Goal: Task Accomplishment & Management: Manage account settings

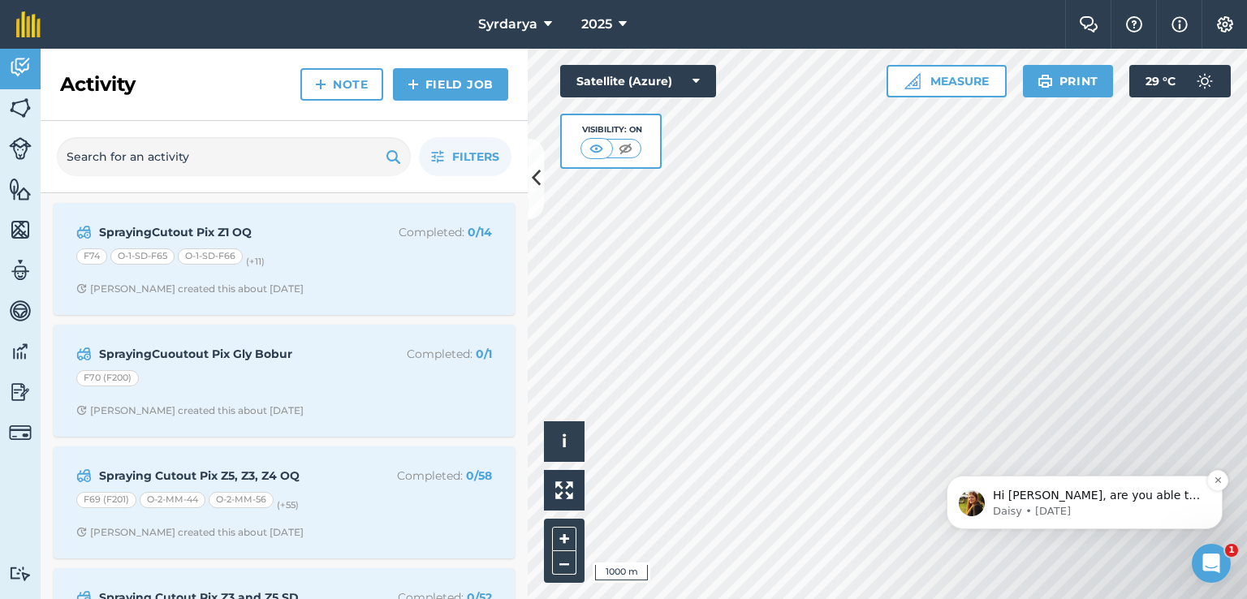
click at [1023, 498] on p "Hi [PERSON_NAME], are you able to help by writing a review? ⭐️ Thank you for co…" at bounding box center [1097, 496] width 209 height 16
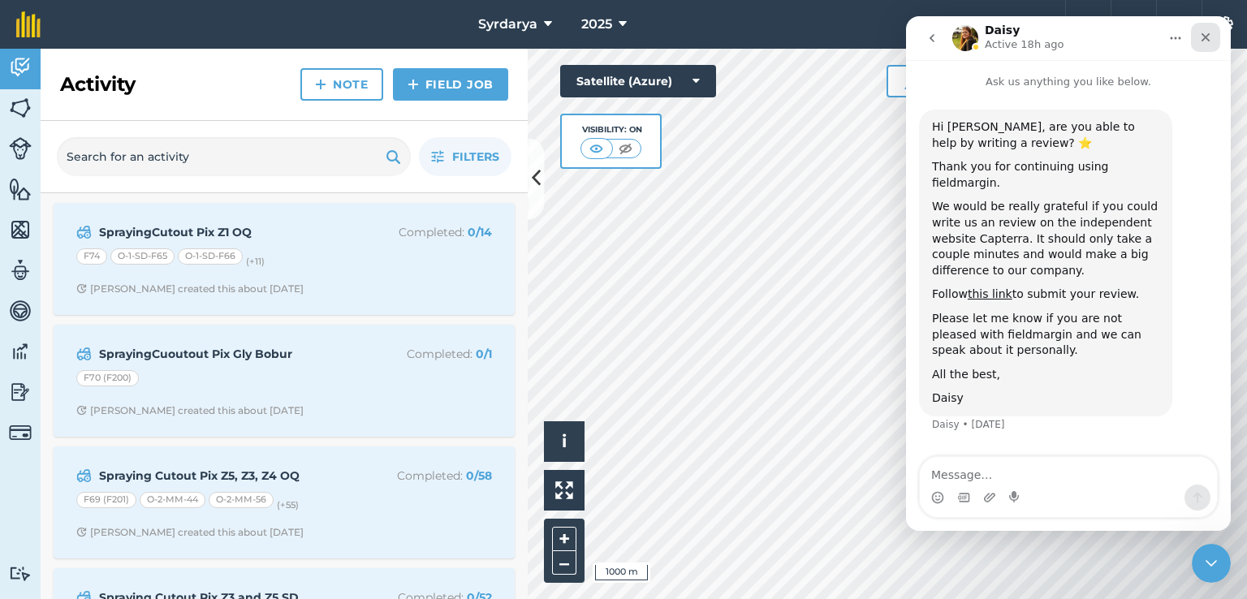
click at [1205, 37] on icon "Close" at bounding box center [1205, 37] width 9 height 9
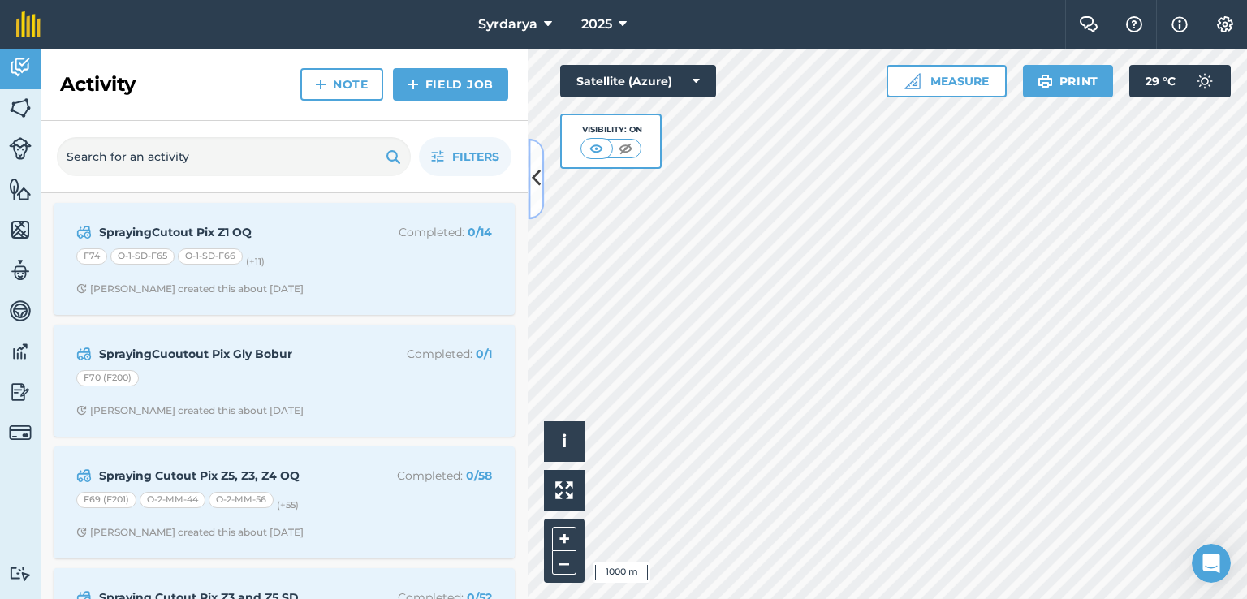
click at [532, 170] on icon at bounding box center [536, 179] width 9 height 28
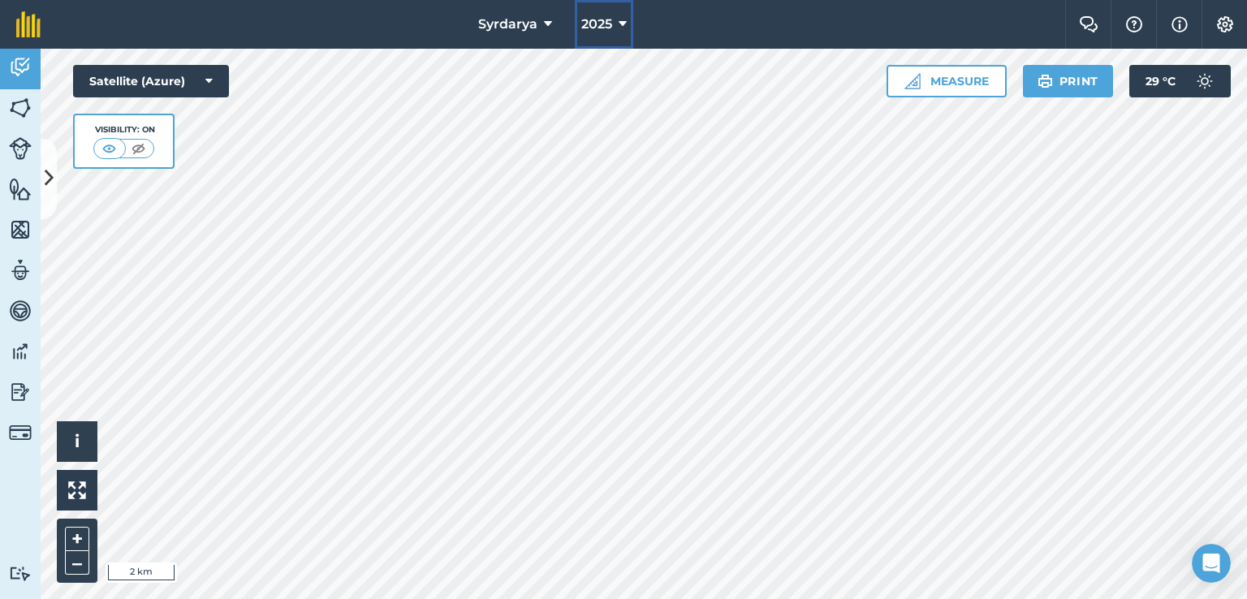
click at [627, 19] on button "2025" at bounding box center [604, 24] width 58 height 49
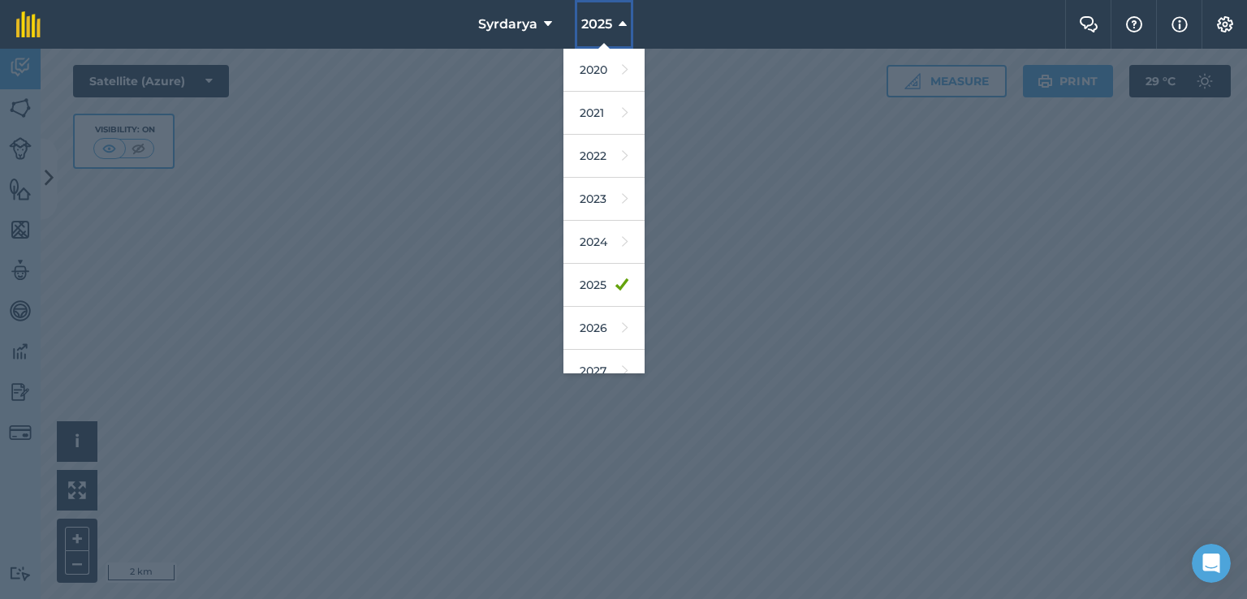
scroll to position [104, 0]
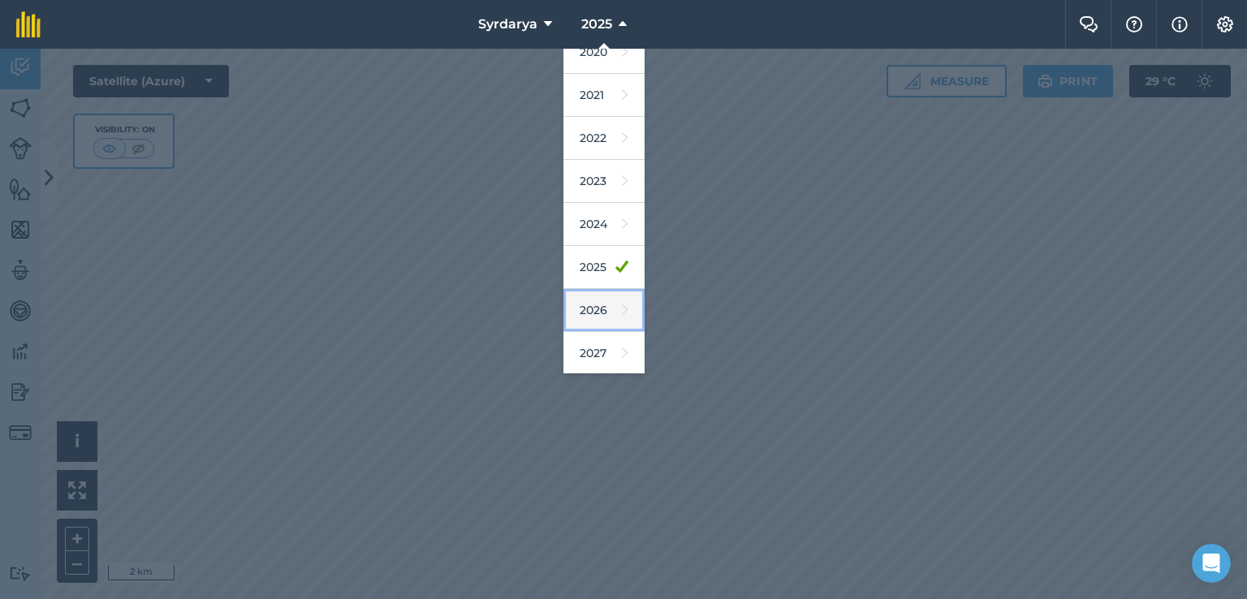
click at [598, 311] on link "2026" at bounding box center [603, 310] width 81 height 43
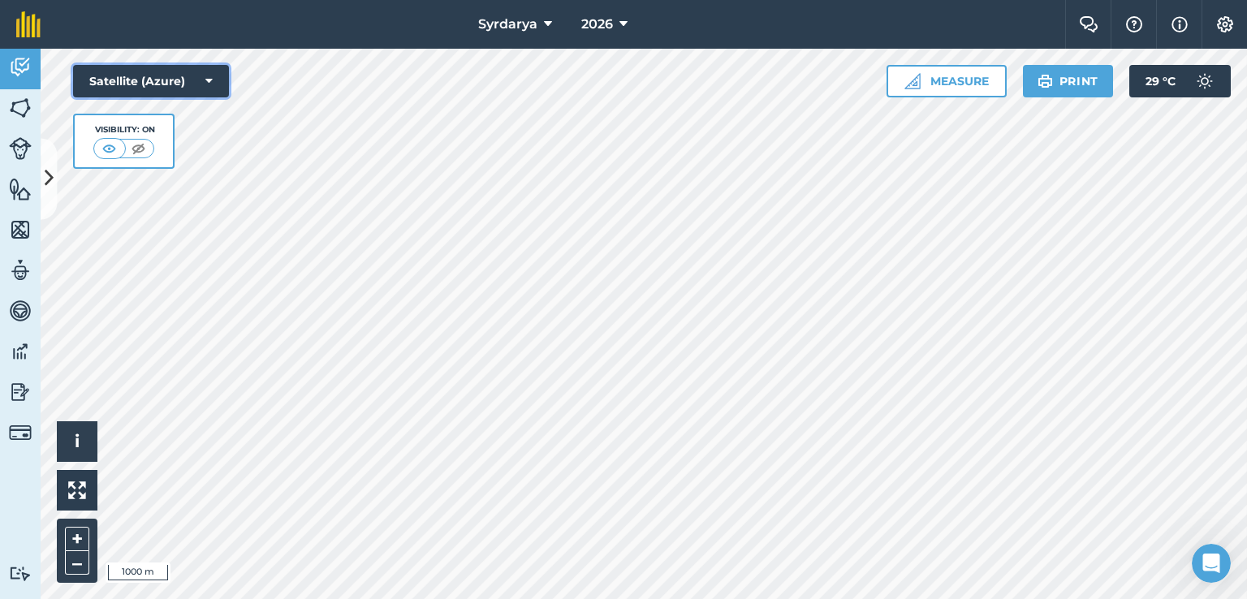
click at [198, 67] on button "Satellite (Azure)" at bounding box center [151, 81] width 156 height 32
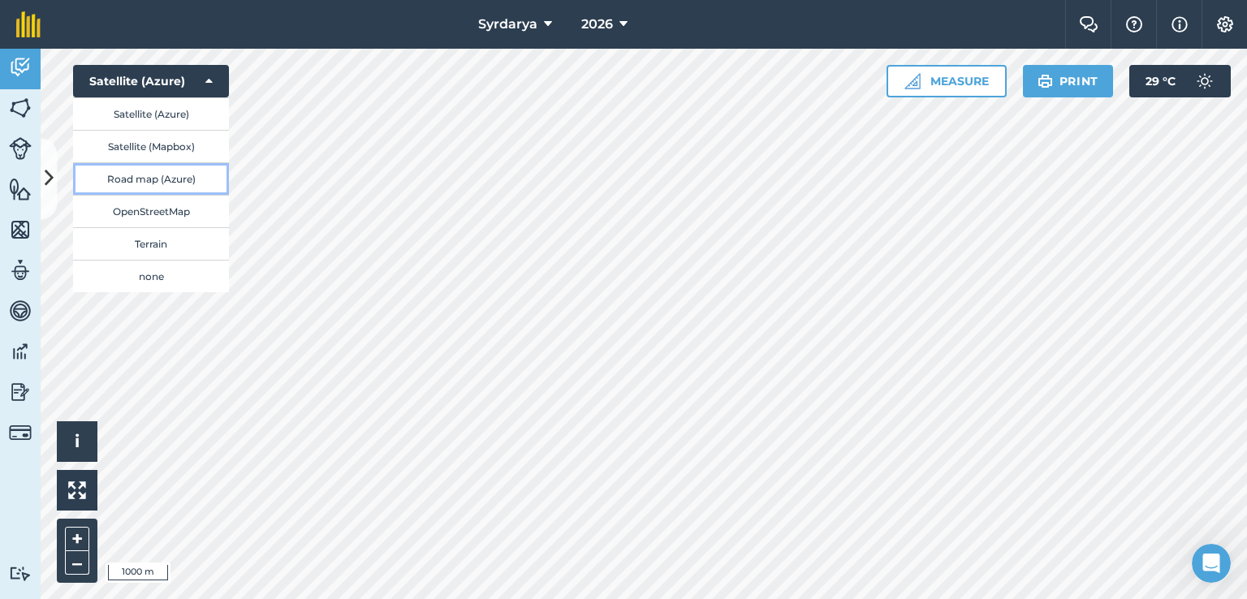
click at [162, 184] on button "Road map (Azure)" at bounding box center [151, 178] width 156 height 32
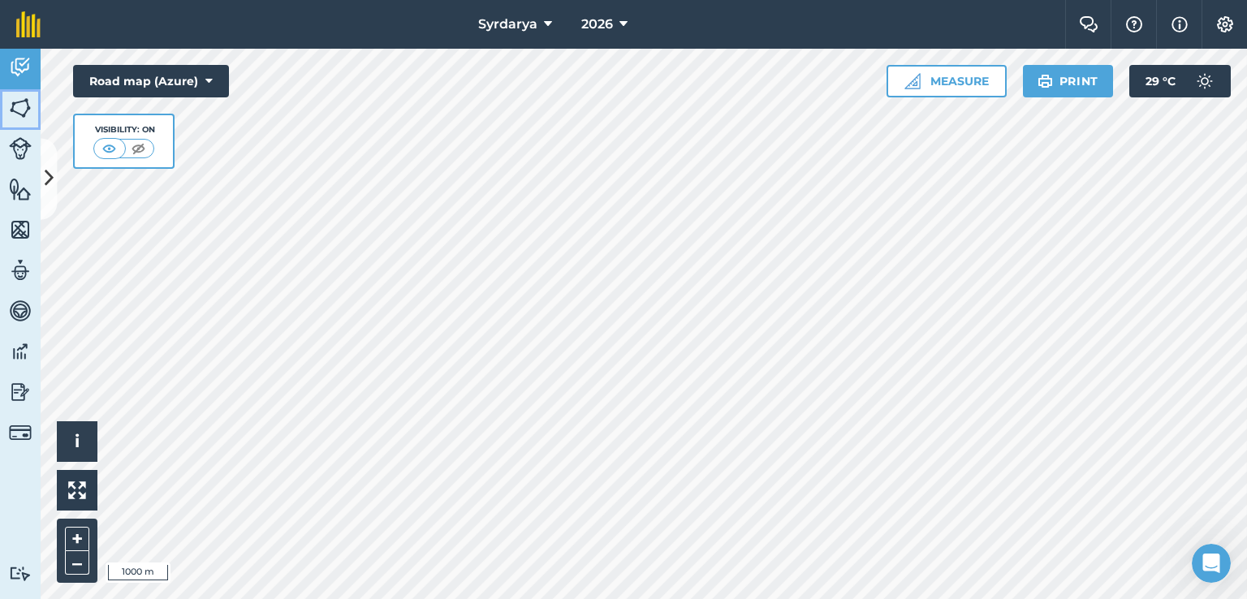
click at [19, 104] on img at bounding box center [20, 108] width 23 height 24
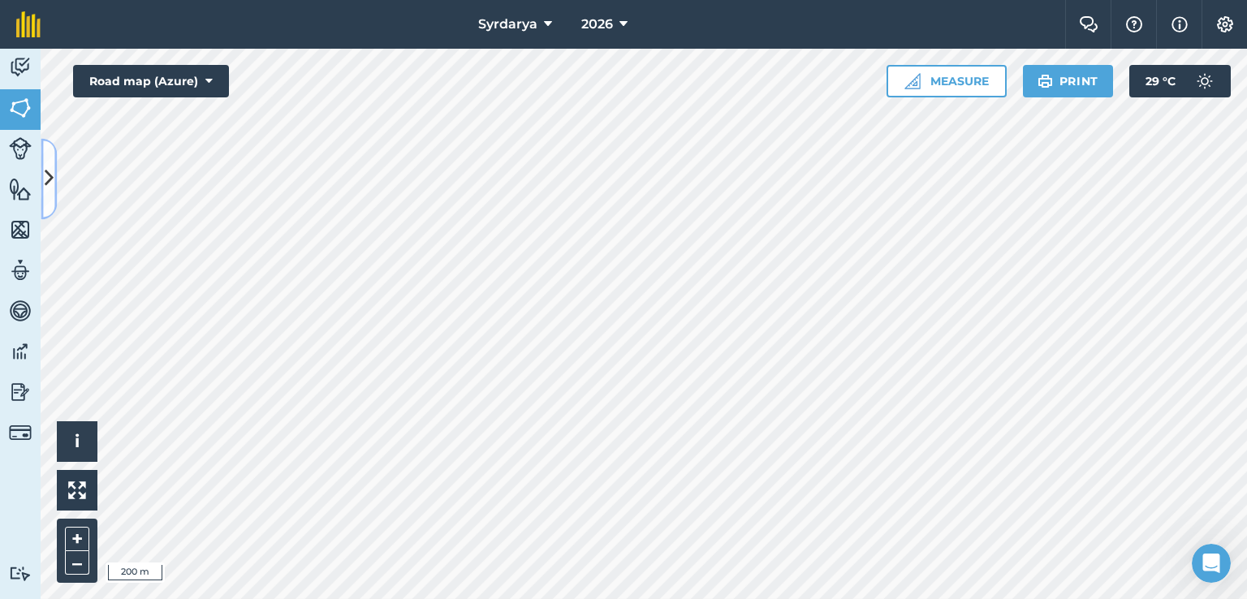
click at [50, 168] on icon at bounding box center [49, 179] width 9 height 28
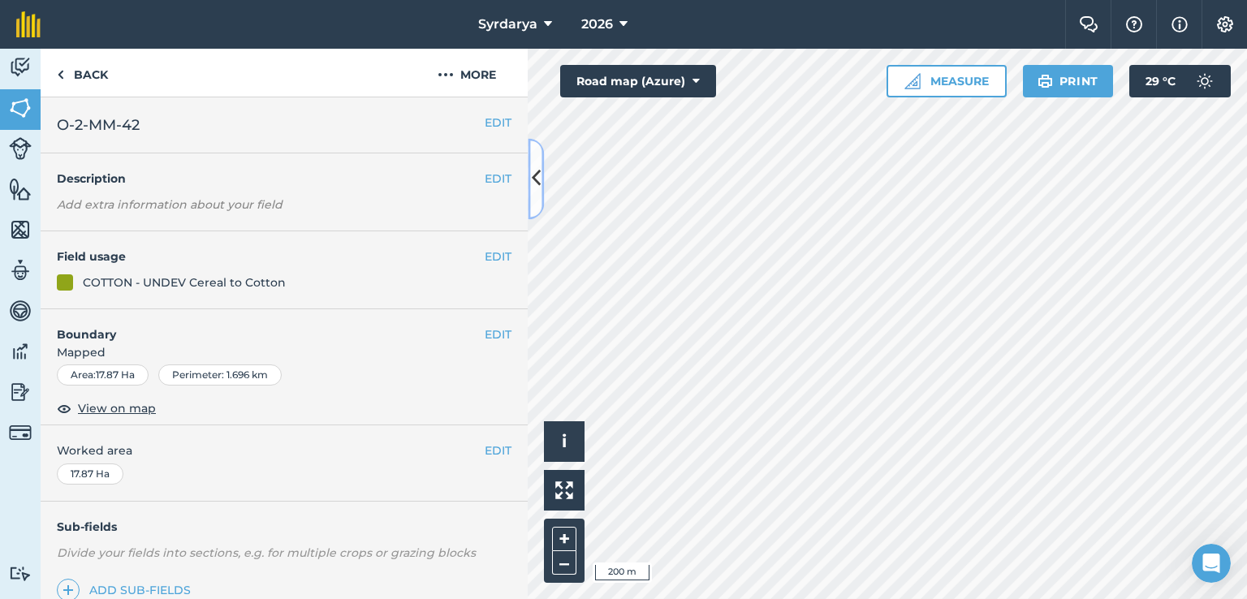
click at [534, 173] on icon at bounding box center [536, 179] width 9 height 28
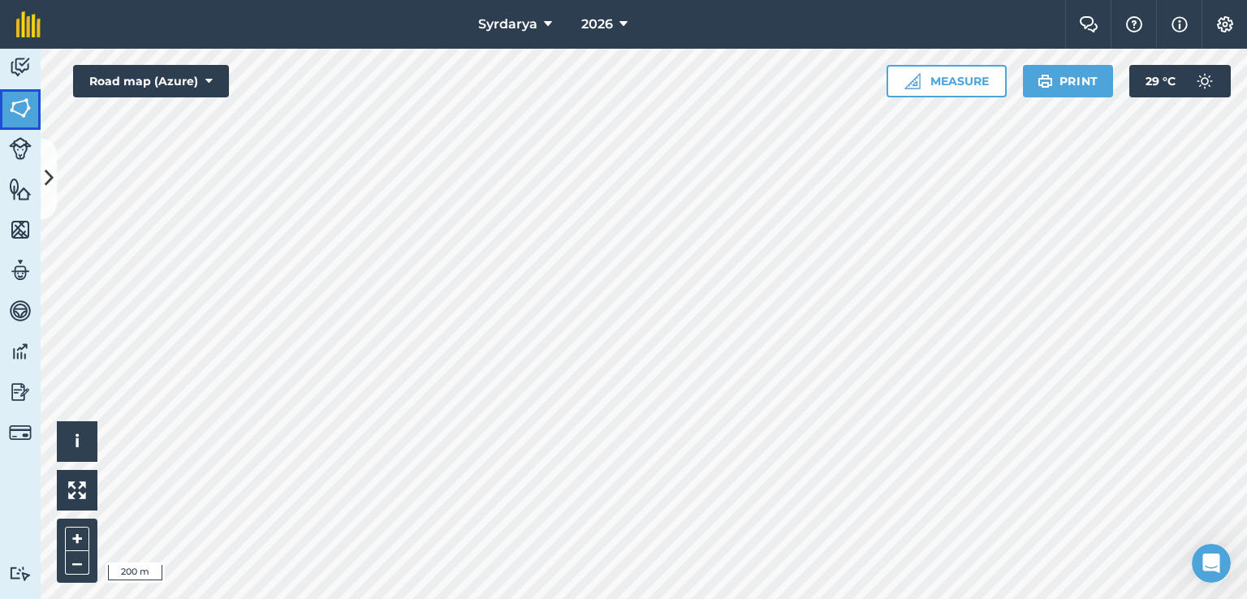
click at [33, 109] on link "Fields" at bounding box center [20, 109] width 41 height 41
click at [54, 175] on button at bounding box center [49, 178] width 16 height 81
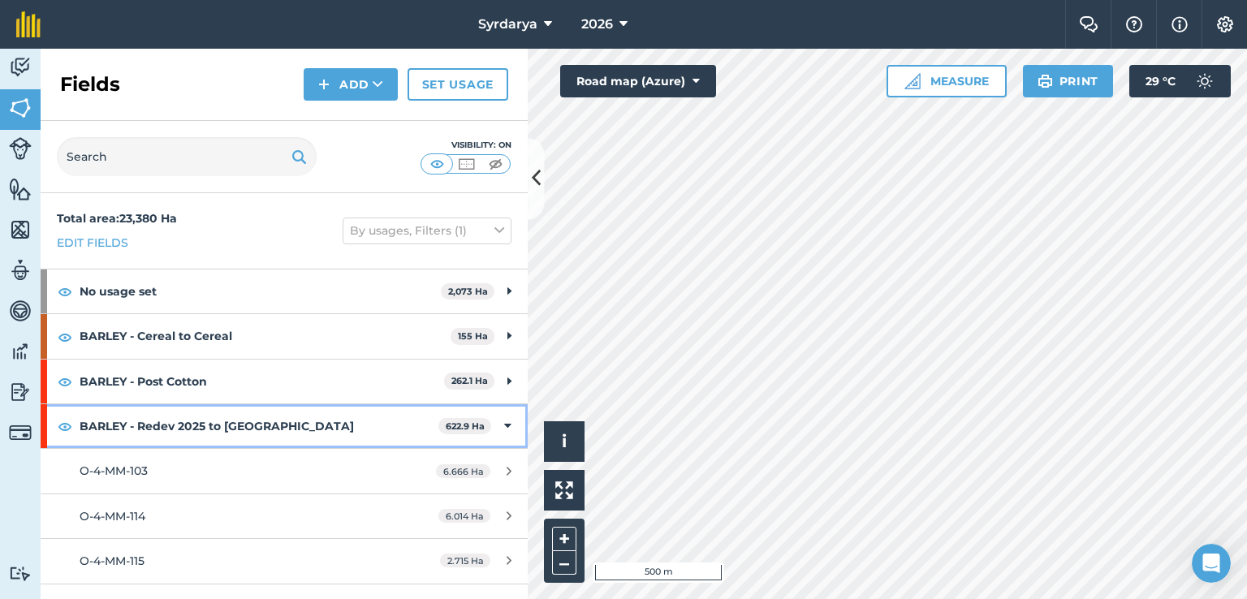
click at [488, 425] on div "BARLEY - Redev 2025 to Barley 622.9 Ha" at bounding box center [284, 426] width 487 height 44
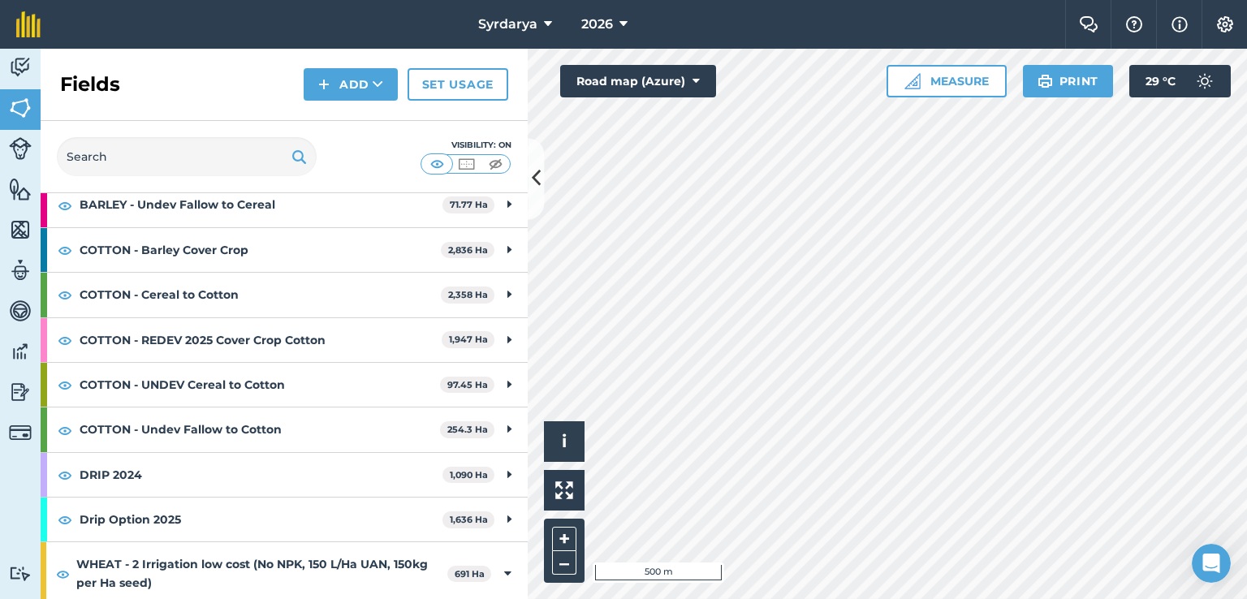
scroll to position [325, 0]
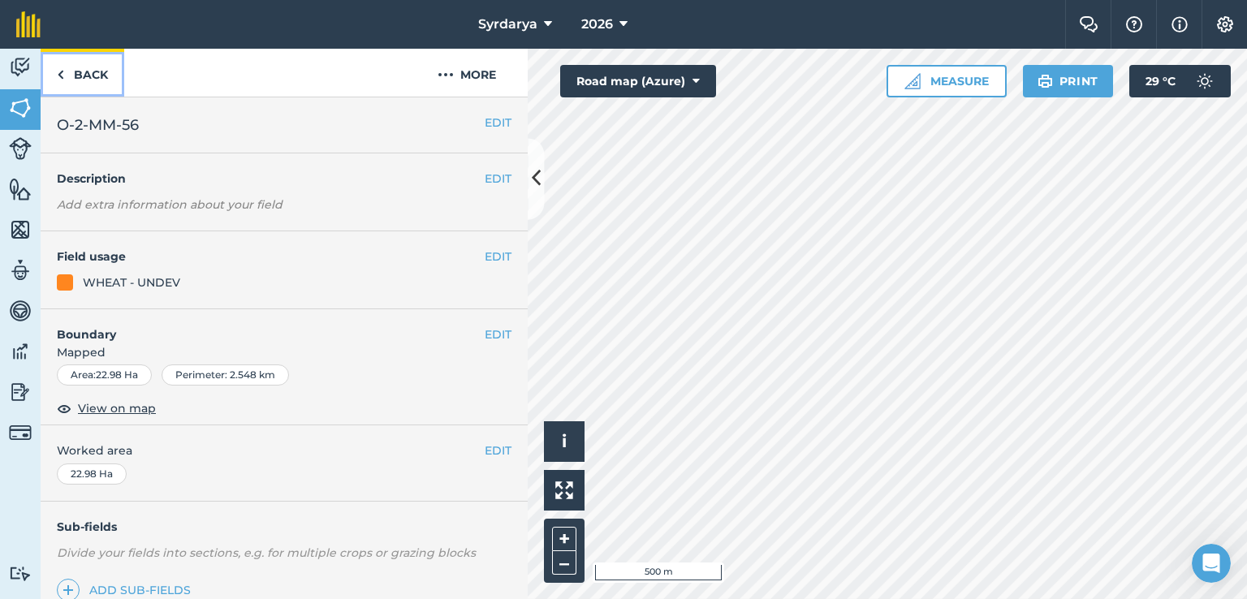
click at [86, 71] on link "Back" at bounding box center [83, 73] width 84 height 48
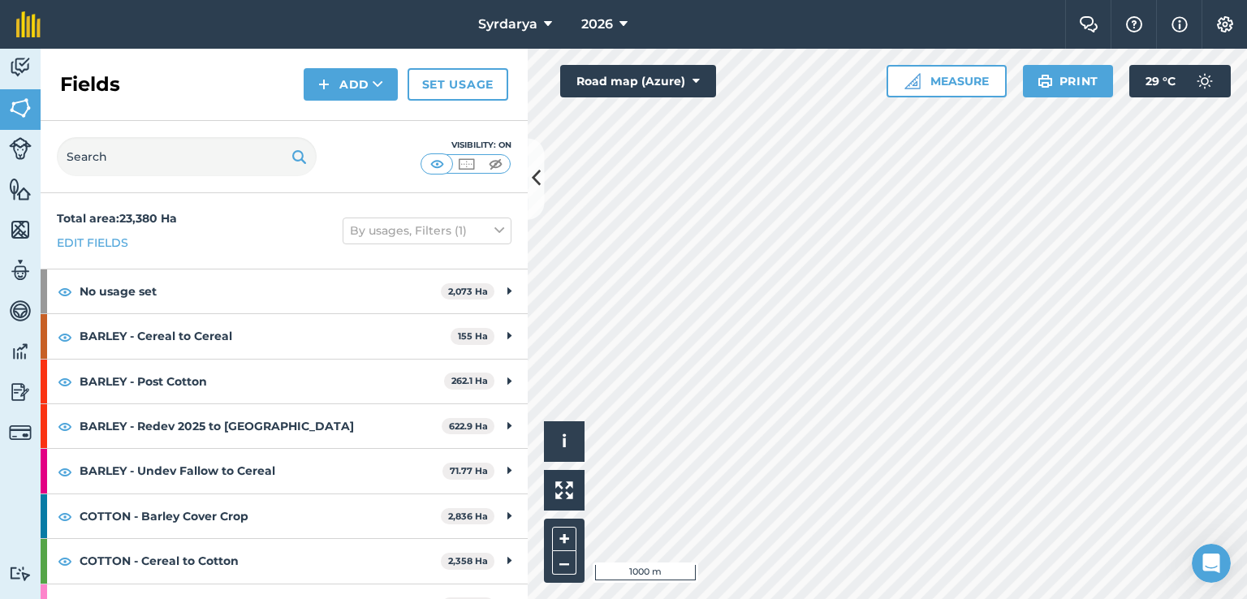
click at [799, 598] on html "Syrdarya 2026 Farm Chat Help Info Settings Syrdarya - 2026 Reproduced with the …" at bounding box center [623, 299] width 1247 height 599
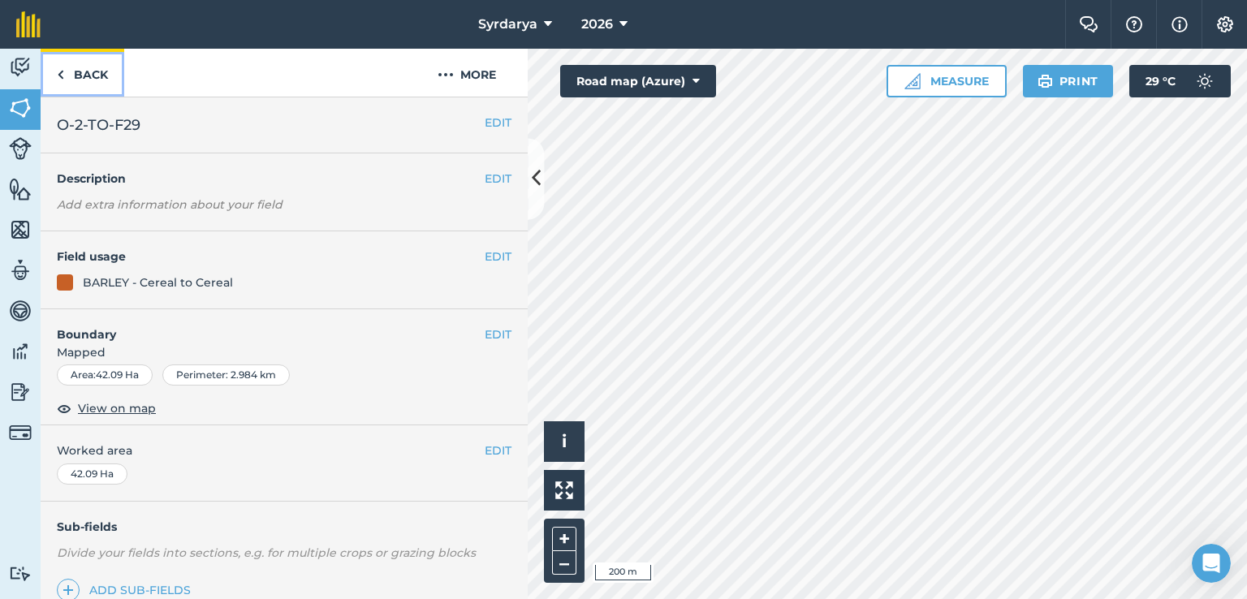
click at [82, 76] on link "Back" at bounding box center [83, 73] width 84 height 48
click at [537, 171] on icon at bounding box center [536, 179] width 9 height 28
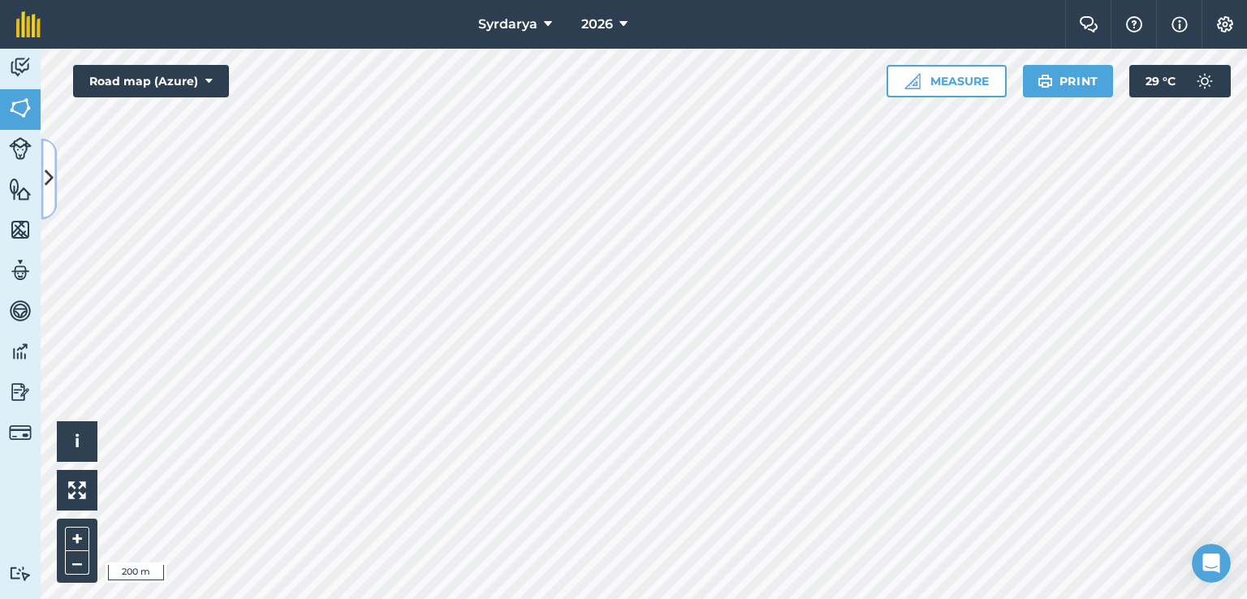
click at [45, 171] on icon at bounding box center [49, 179] width 9 height 28
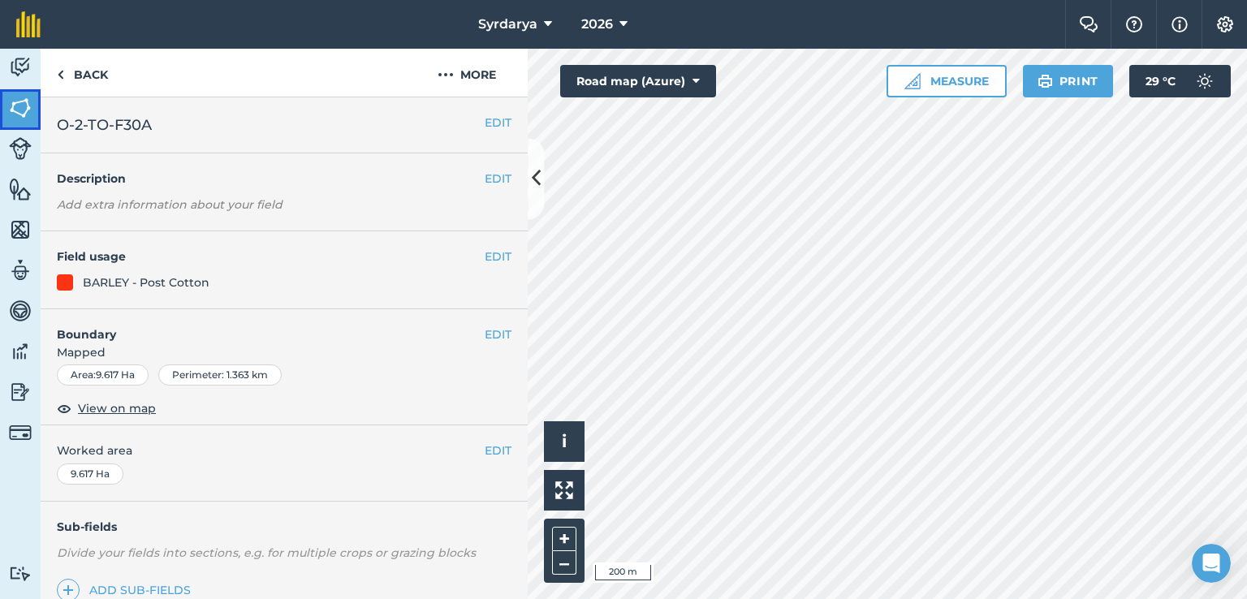
click at [19, 114] on img at bounding box center [20, 108] width 23 height 24
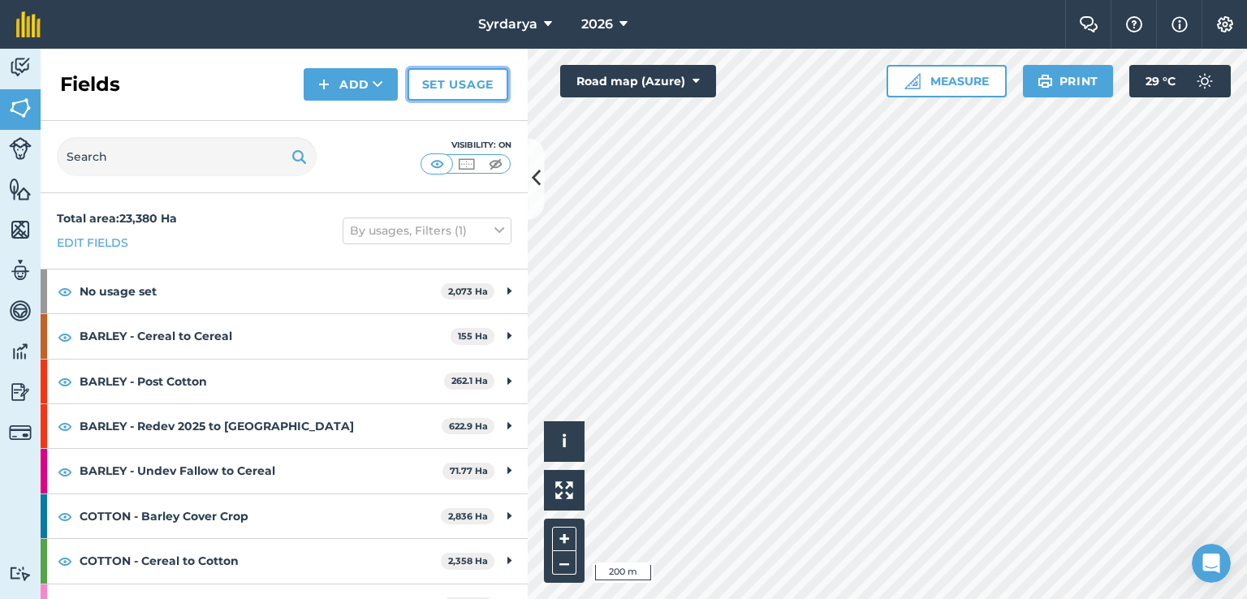
click at [459, 84] on link "Set usage" at bounding box center [457, 84] width 101 height 32
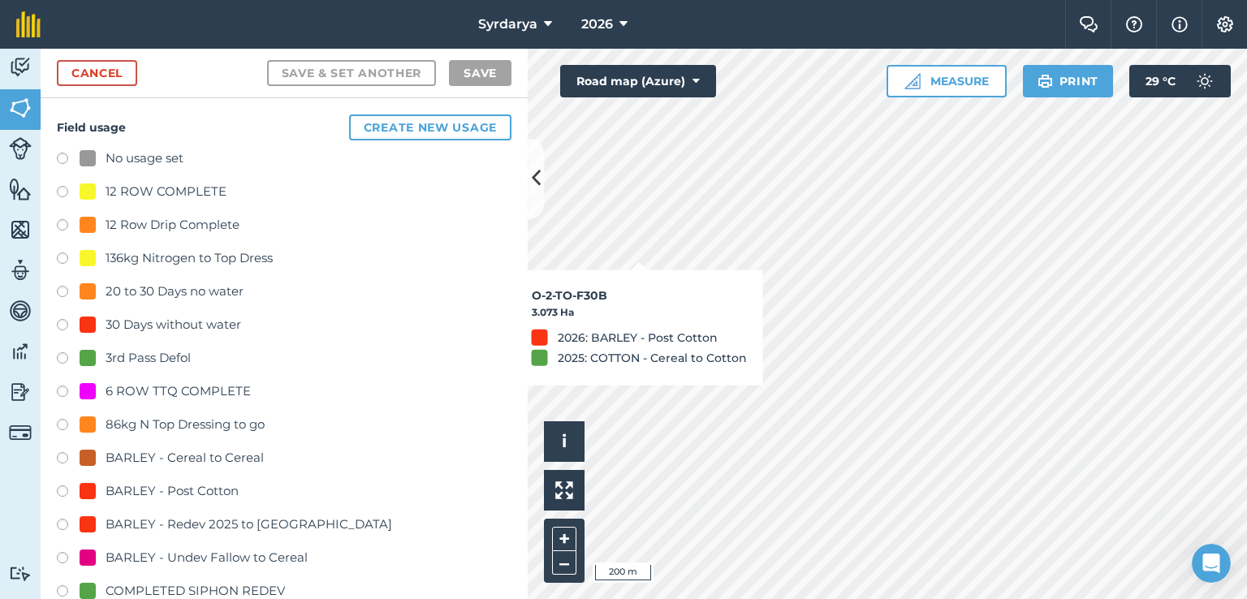
checkbox input "true"
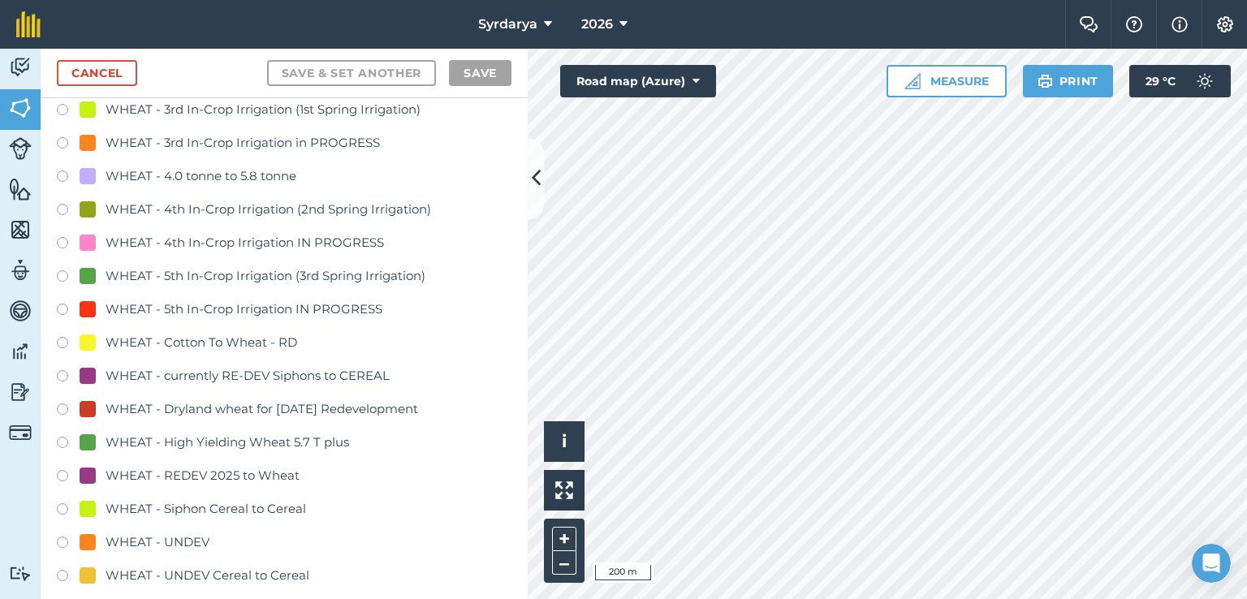
scroll to position [3571, 0]
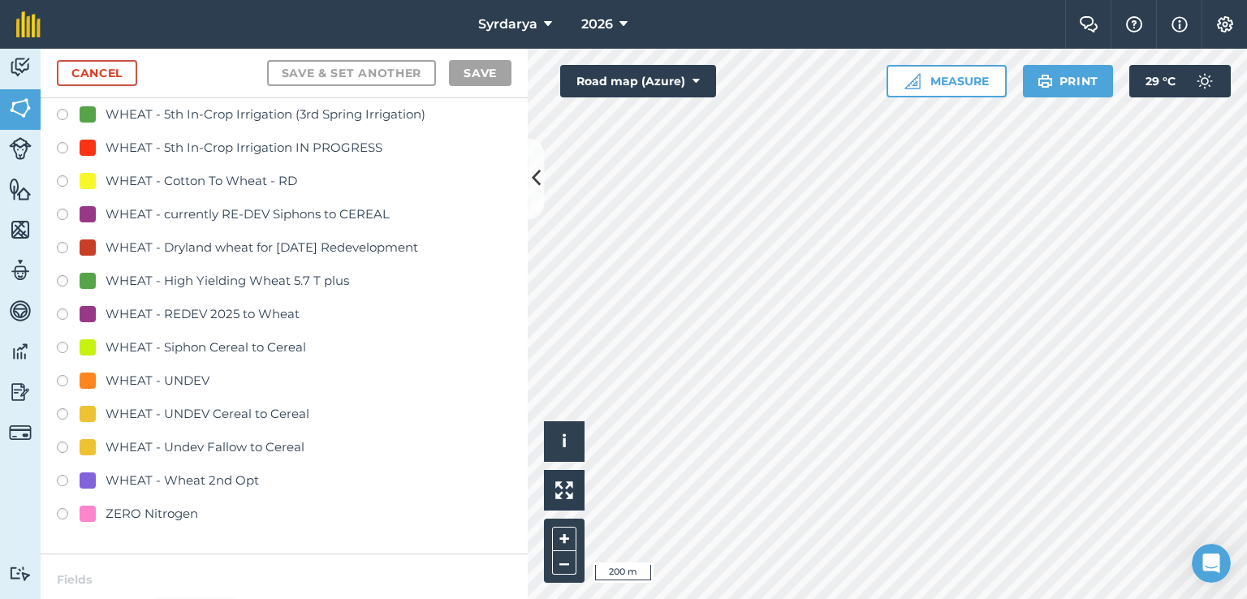
click at [62, 377] on label at bounding box center [68, 383] width 23 height 16
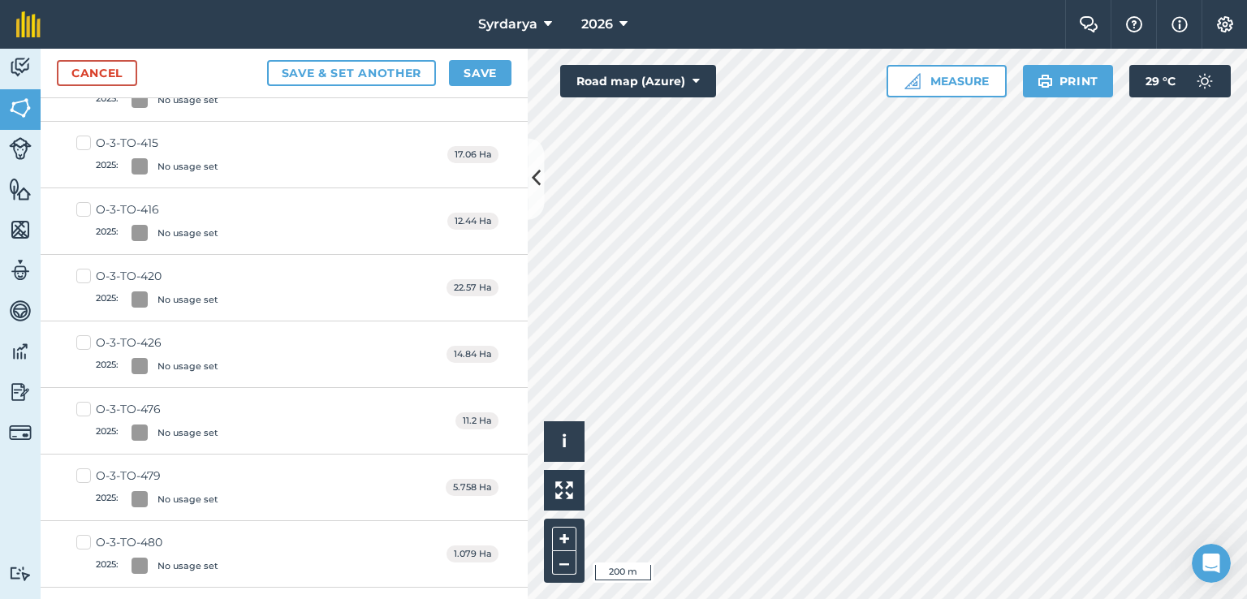
scroll to position [0, 0]
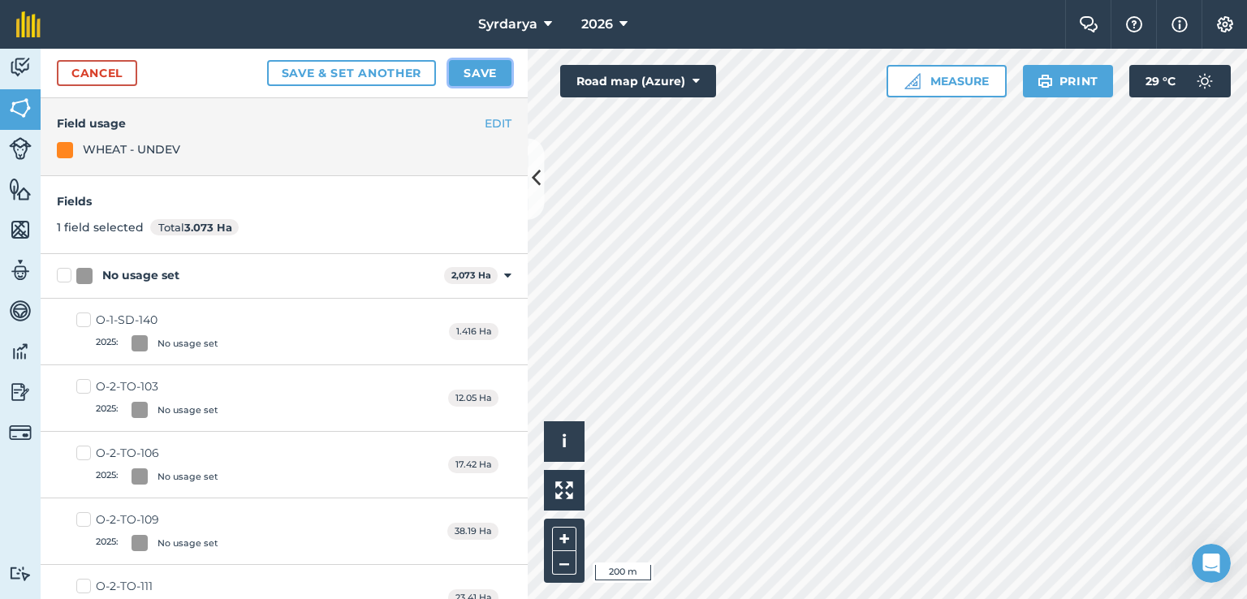
drag, startPoint x: 468, startPoint y: 71, endPoint x: 459, endPoint y: 81, distance: 13.2
click at [468, 71] on button "Save" at bounding box center [480, 73] width 62 height 26
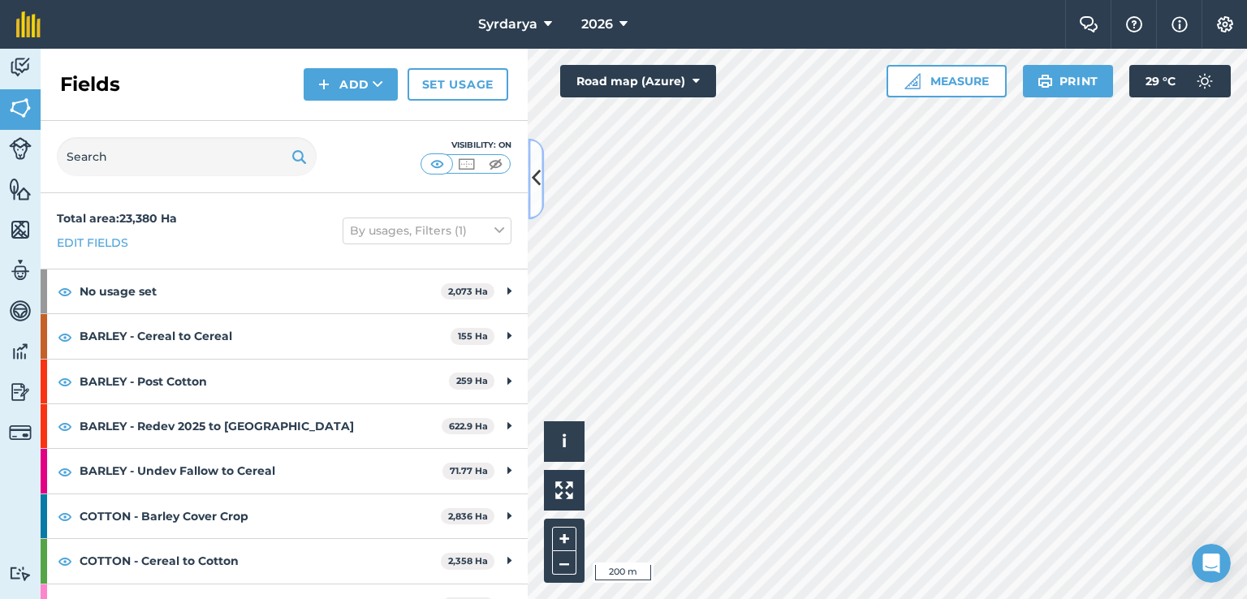
click at [534, 177] on icon at bounding box center [536, 179] width 9 height 28
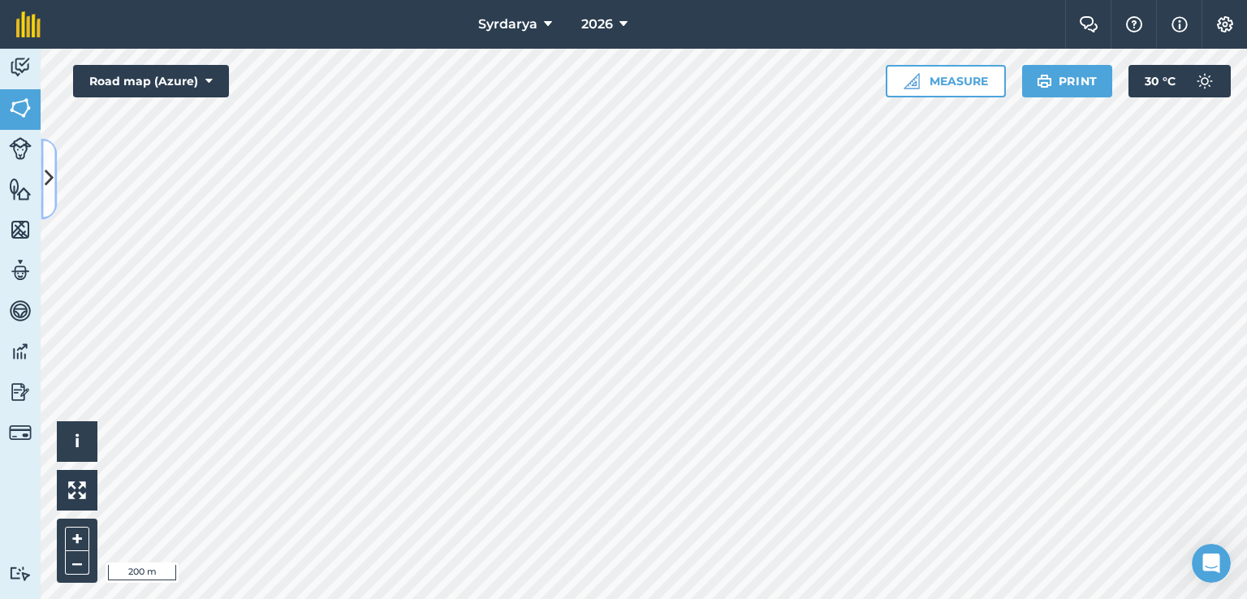
click at [49, 172] on icon at bounding box center [49, 179] width 9 height 28
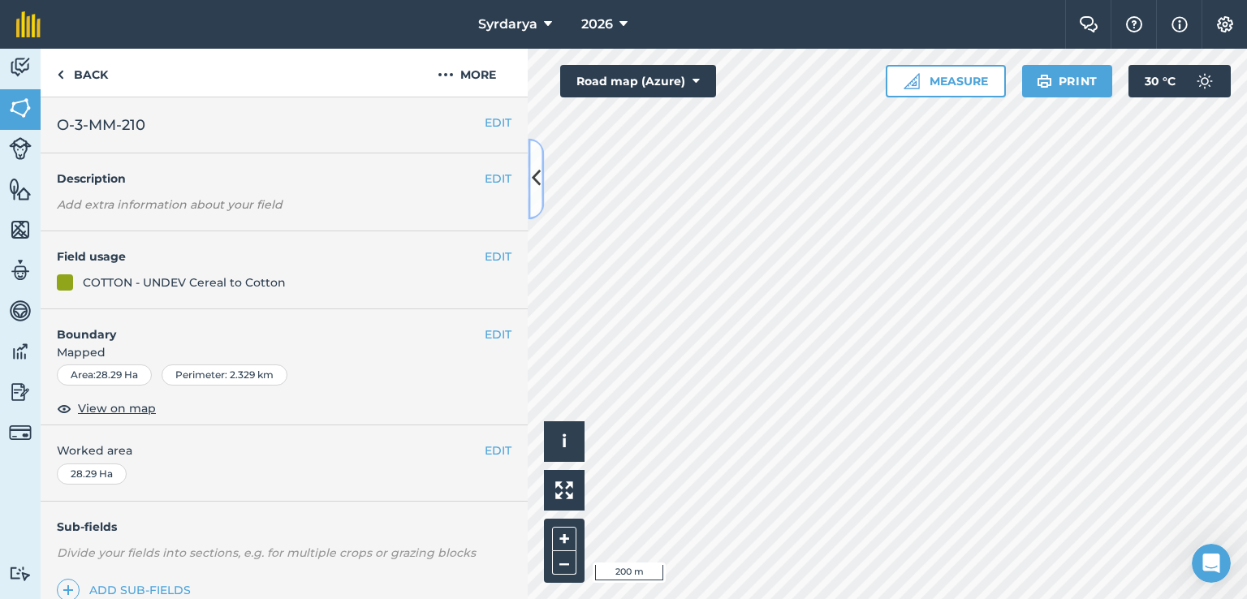
click at [537, 173] on icon at bounding box center [536, 179] width 9 height 28
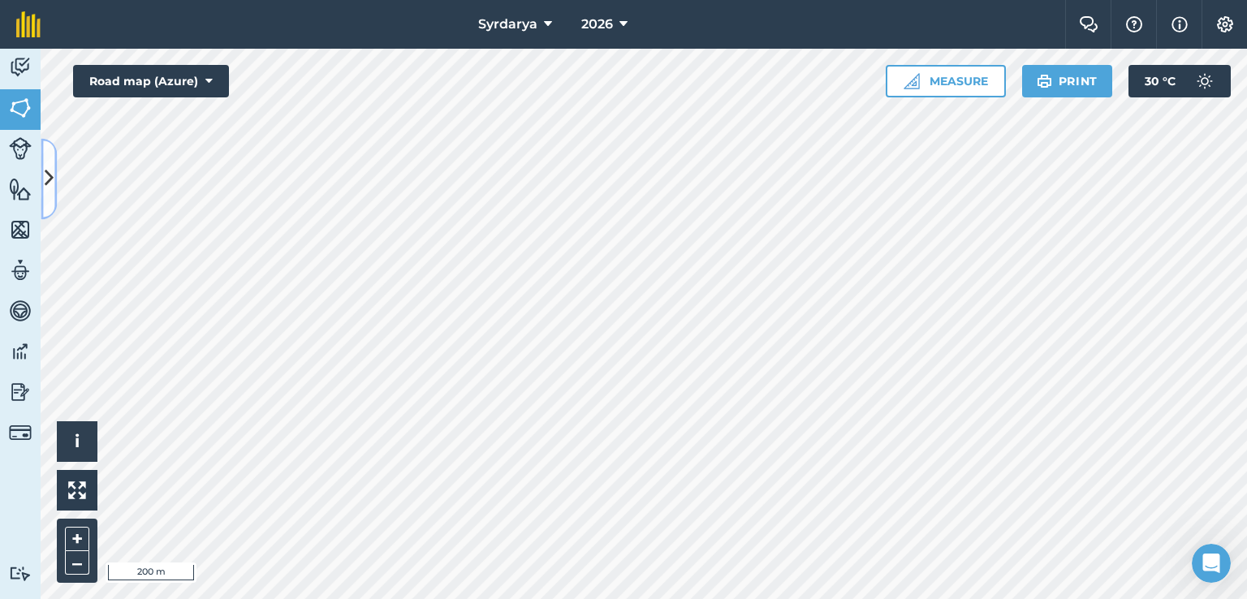
click at [47, 170] on icon at bounding box center [49, 179] width 9 height 28
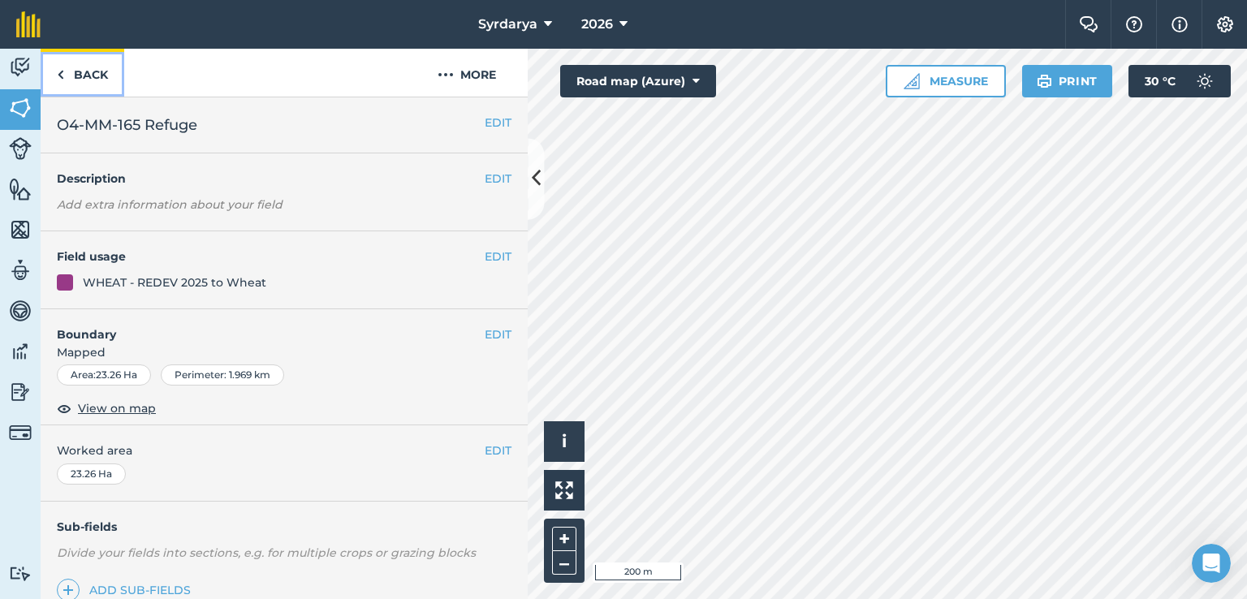
click at [78, 82] on link "Back" at bounding box center [83, 73] width 84 height 48
click at [78, 76] on link "Back" at bounding box center [83, 73] width 84 height 48
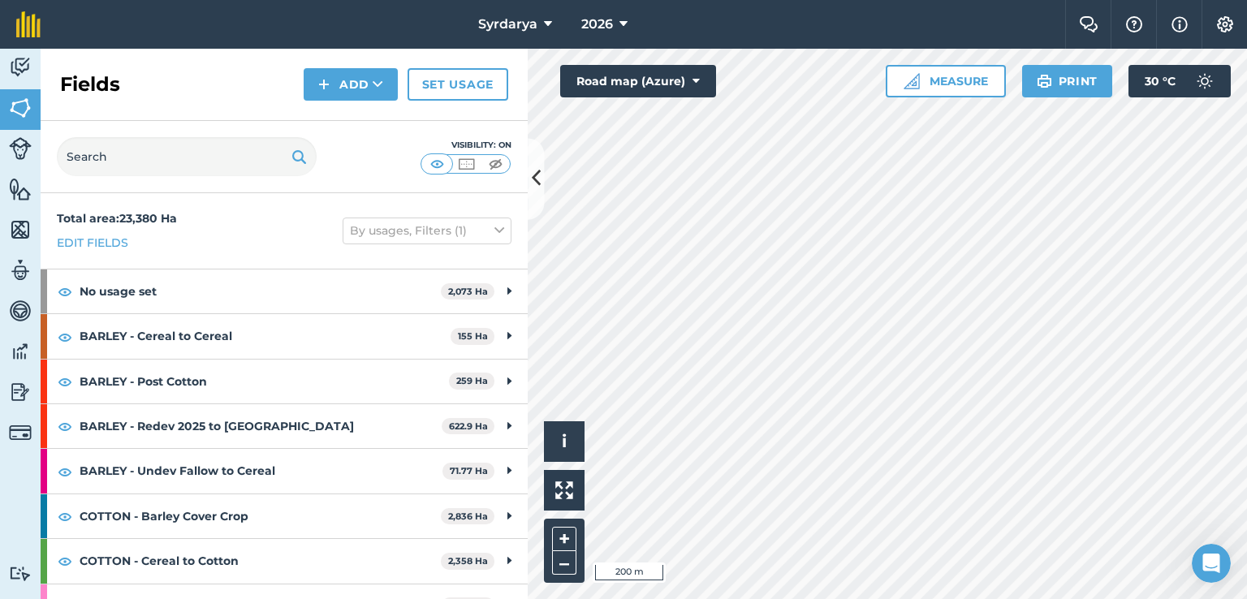
click at [516, 248] on div "Activity Fields Livestock Features Maps Team Vehicles Data Reporting Billing Tu…" at bounding box center [623, 324] width 1247 height 550
click at [536, 177] on icon at bounding box center [536, 179] width 9 height 28
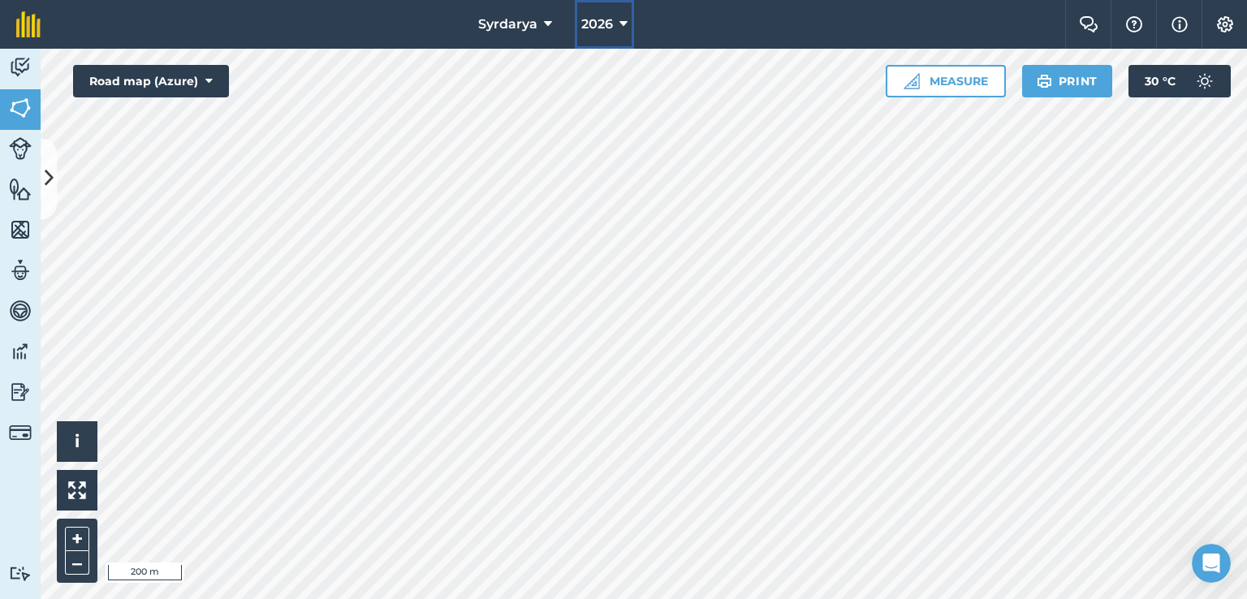
click at [619, 19] on icon at bounding box center [623, 24] width 8 height 19
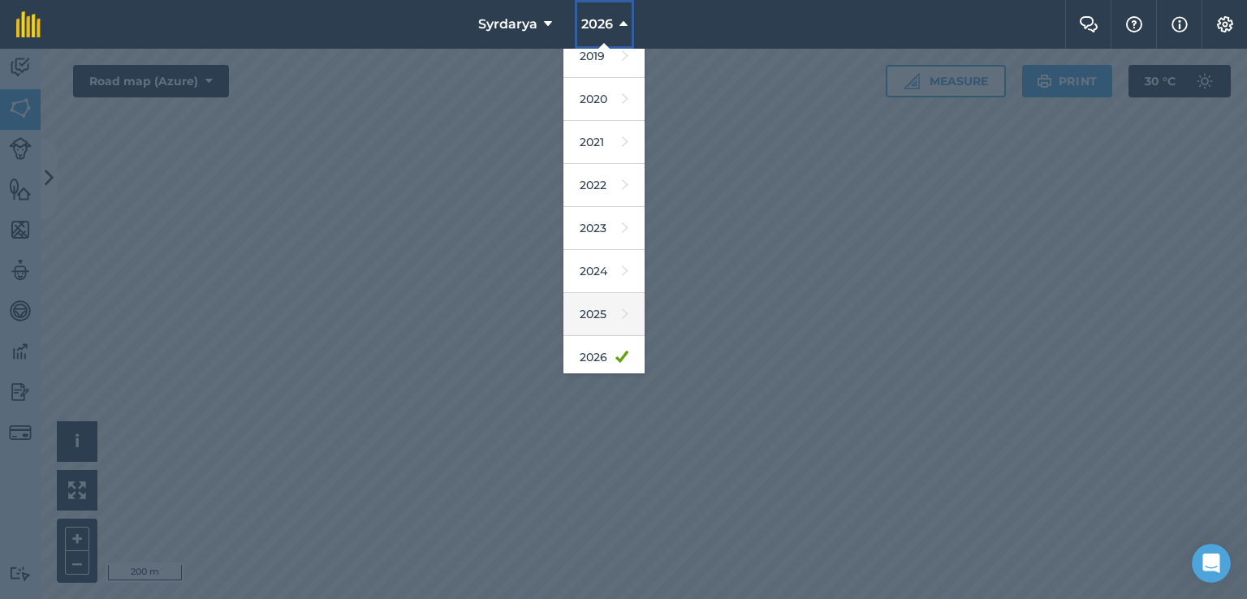
scroll to position [54, 0]
click at [596, 316] on link "2025" at bounding box center [603, 316] width 81 height 43
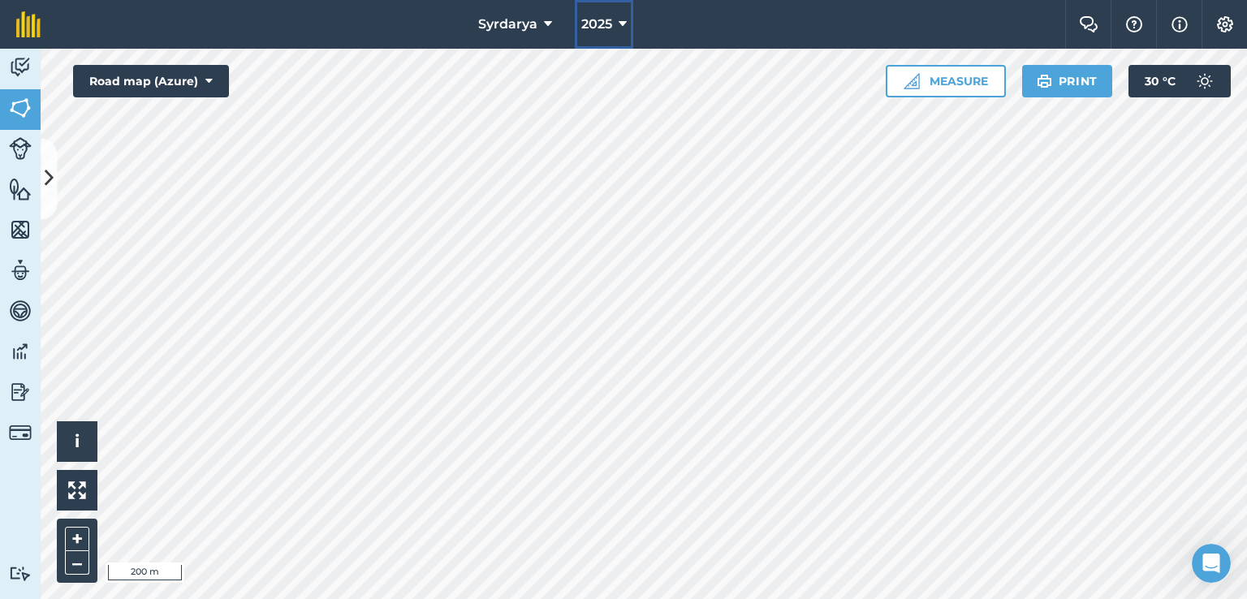
click at [619, 21] on icon at bounding box center [622, 24] width 8 height 19
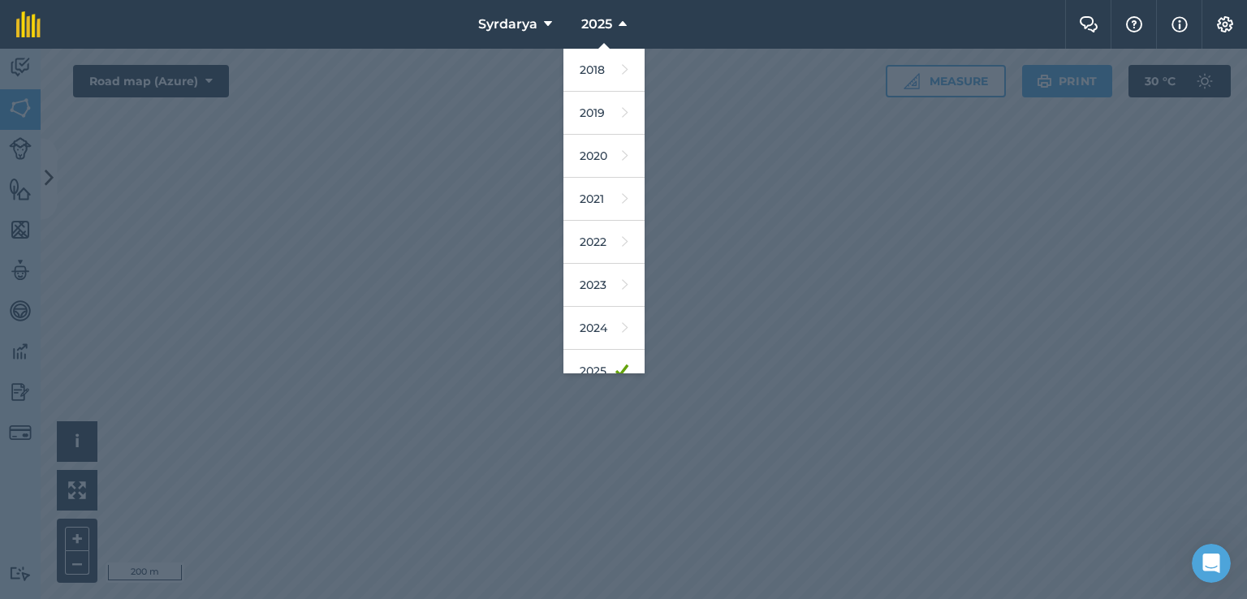
click at [776, 408] on div at bounding box center [623, 324] width 1247 height 550
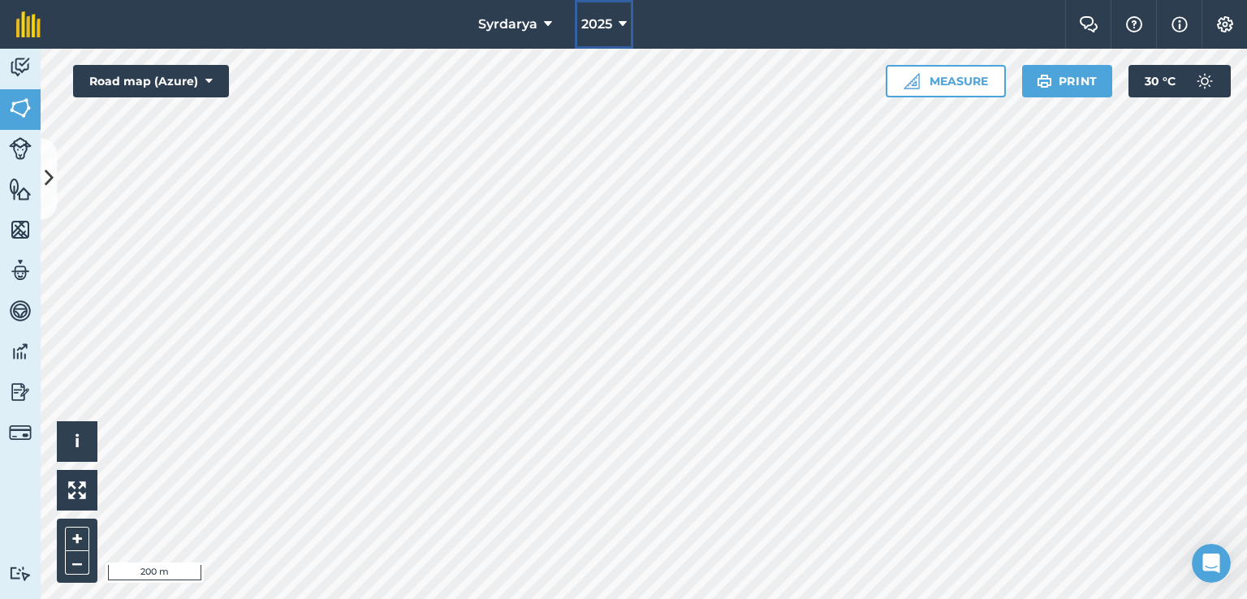
click at [624, 28] on icon at bounding box center [622, 24] width 8 height 19
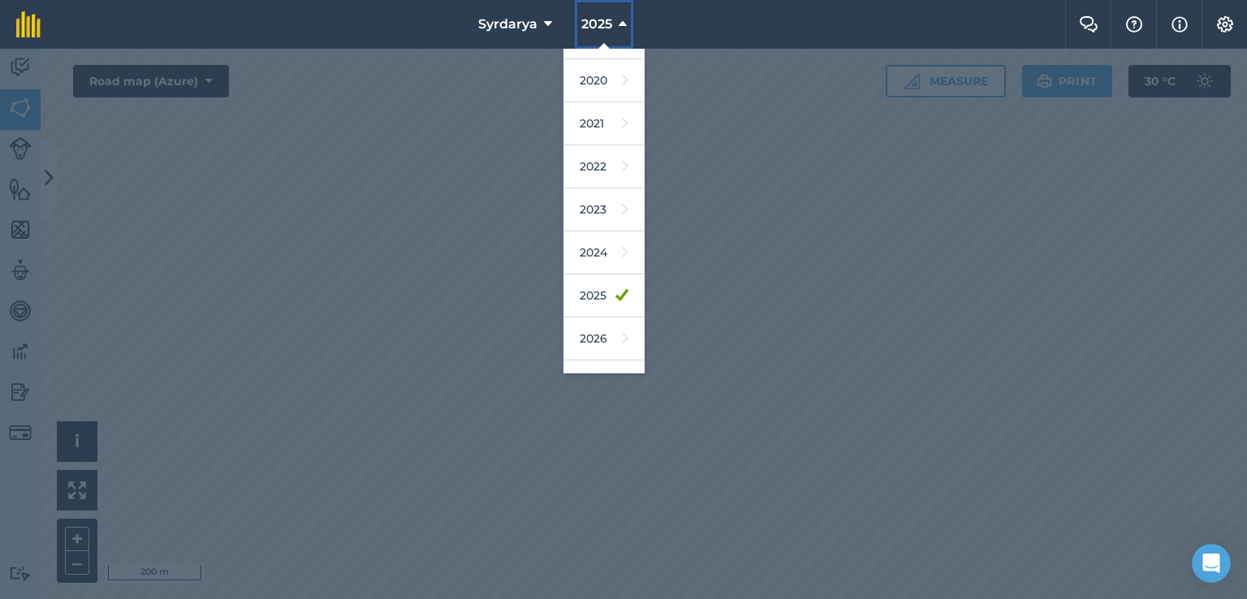
scroll to position [77, 0]
click at [591, 332] on link "2026" at bounding box center [603, 337] width 81 height 43
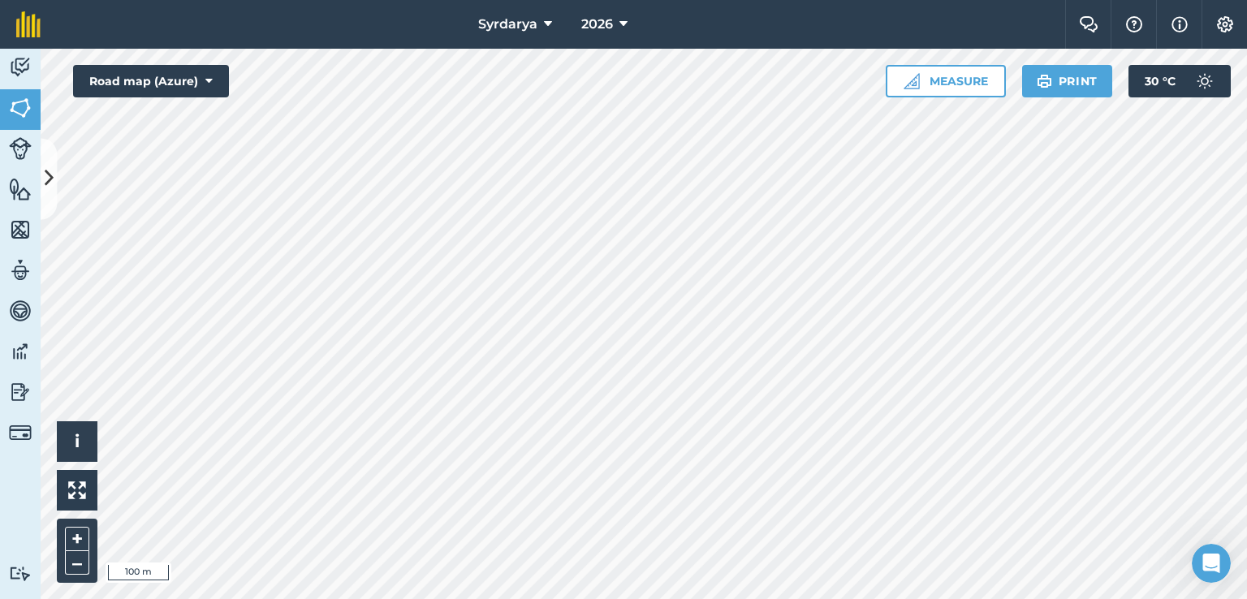
click at [758, 41] on div "Syrdarya 2026 Farm Chat Help Info Settings Syrdarya - 2026 Reproduced with the …" at bounding box center [623, 299] width 1247 height 599
click at [841, 598] on html "Syrdarya 2026 Farm Chat Help Info Settings Syrdarya - 2026 Reproduced with the …" at bounding box center [623, 299] width 1247 height 599
click at [597, 598] on html "Syrdarya 2026 Farm Chat Help Info Settings Syrdarya - 2026 Reproduced with the …" at bounding box center [623, 299] width 1247 height 599
click at [54, 171] on button at bounding box center [49, 178] width 16 height 81
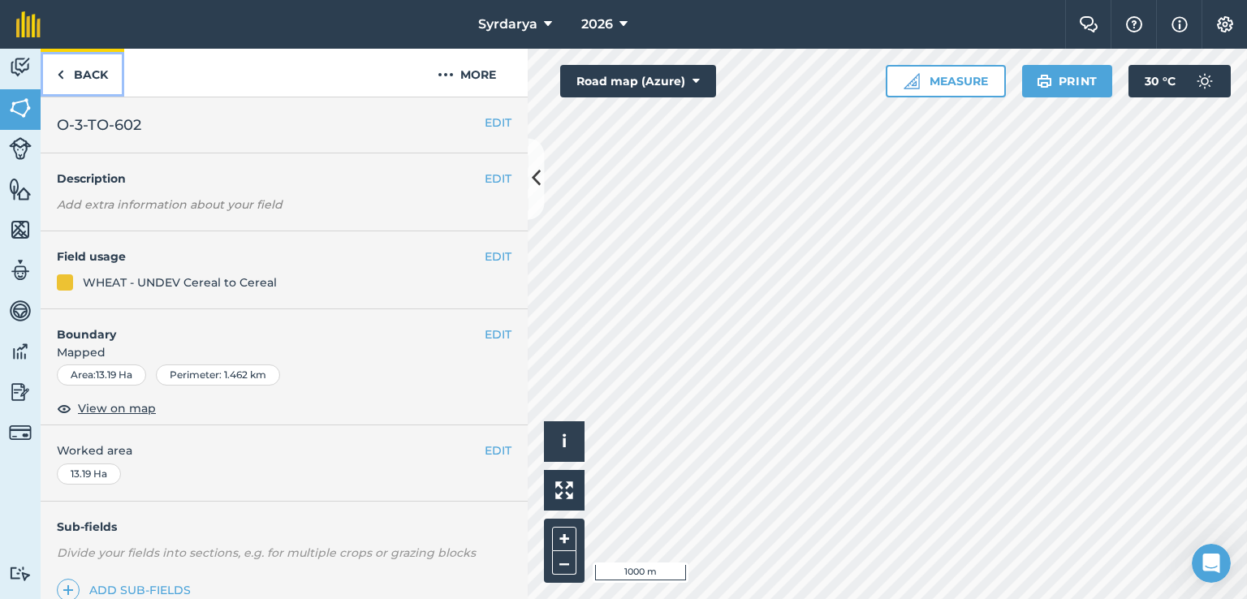
click at [91, 74] on link "Back" at bounding box center [83, 73] width 84 height 48
click at [537, 187] on icon at bounding box center [536, 179] width 9 height 28
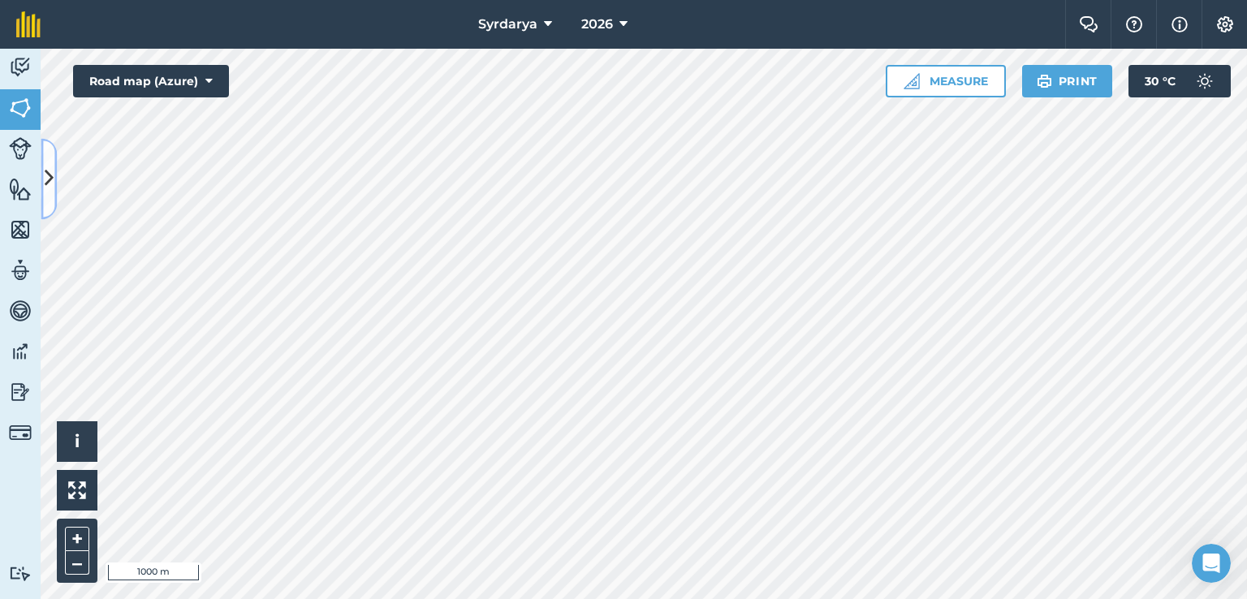
click at [50, 179] on icon at bounding box center [49, 179] width 9 height 28
